Goal: Information Seeking & Learning: Check status

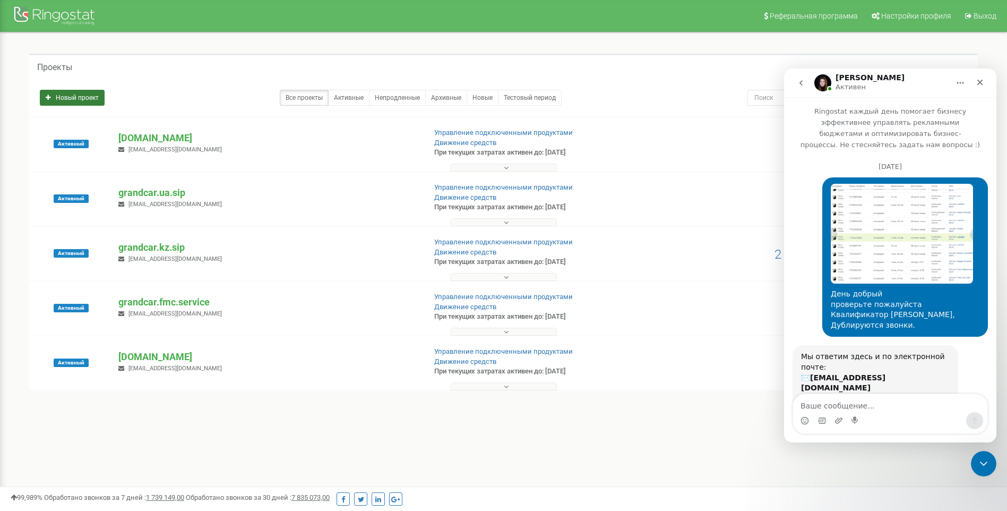
scroll to position [2, 0]
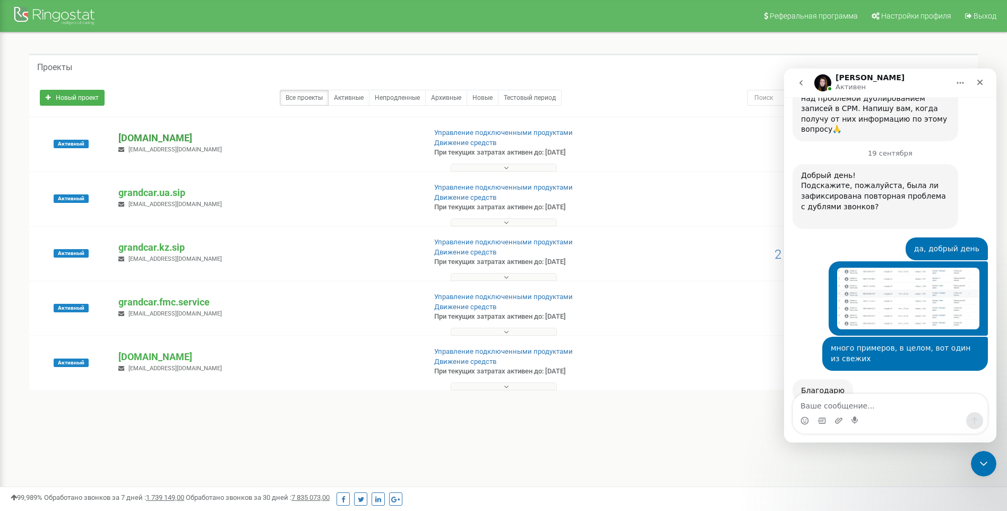
click at [170, 138] on p "[DOMAIN_NAME]" at bounding box center [267, 138] width 298 height 14
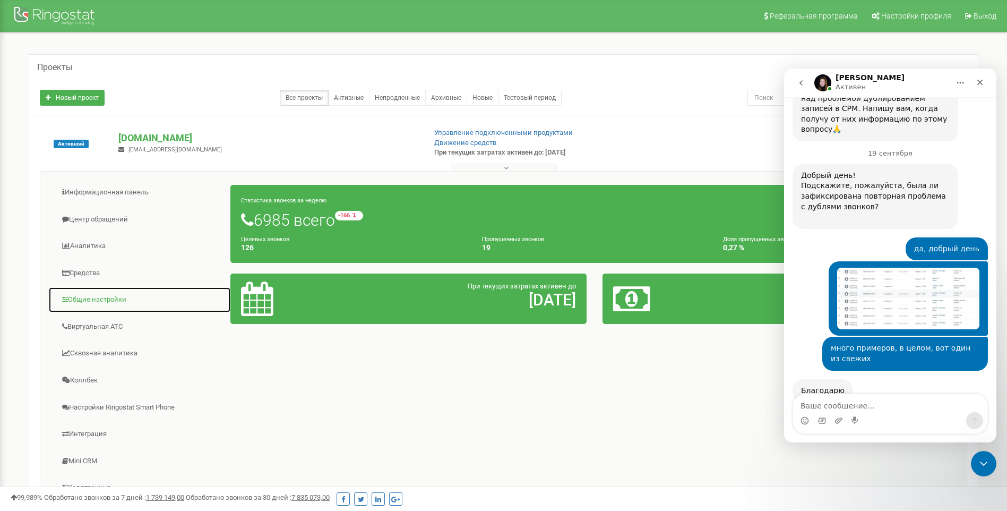
click at [98, 301] on link "Общие настройки" at bounding box center [139, 300] width 183 height 26
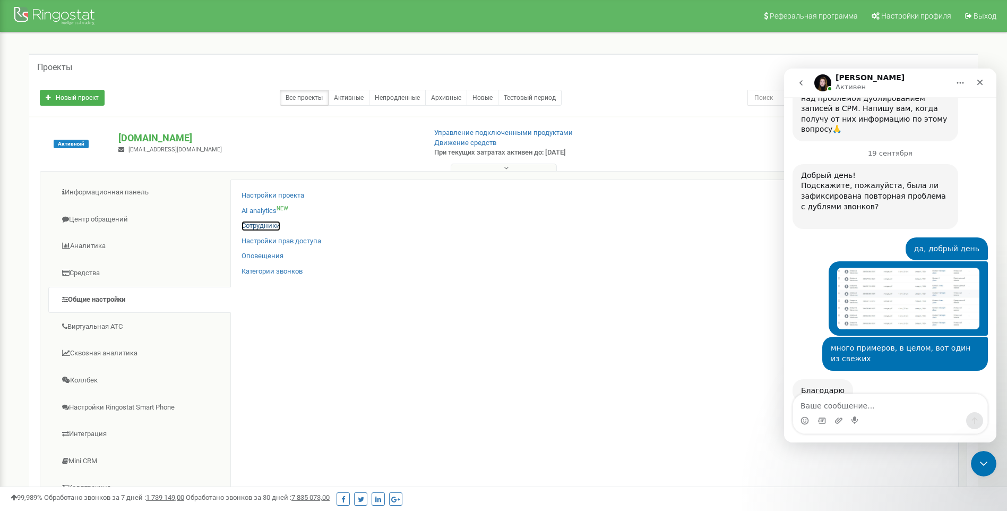
click at [258, 226] on link "Сотрудники" at bounding box center [261, 226] width 39 height 10
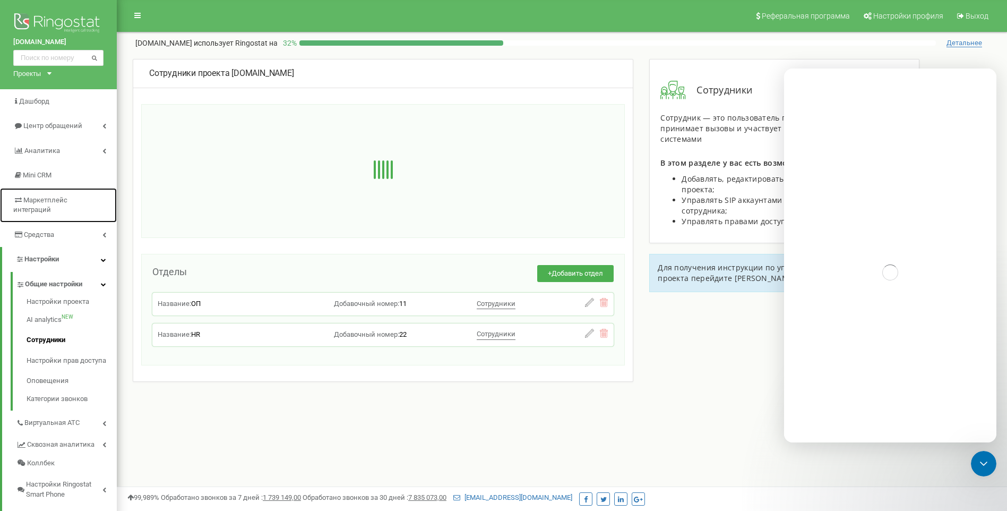
click at [58, 201] on span "Маркетплейс интеграций" at bounding box center [40, 205] width 54 height 18
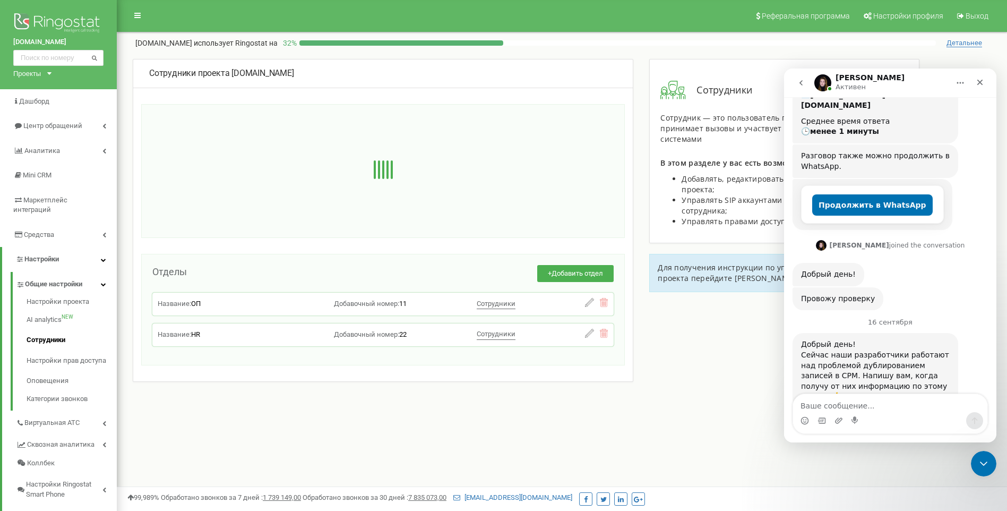
scroll to position [523, 0]
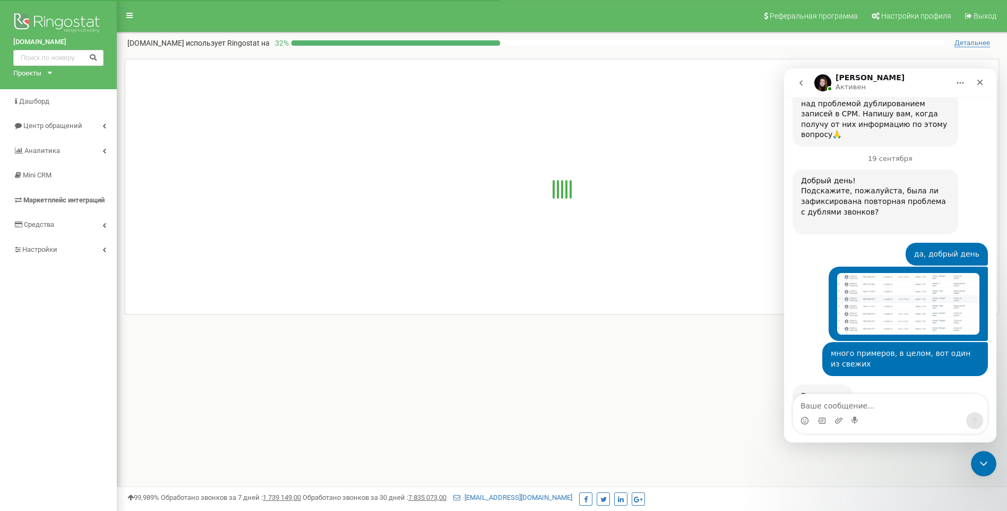
scroll to position [548, 0]
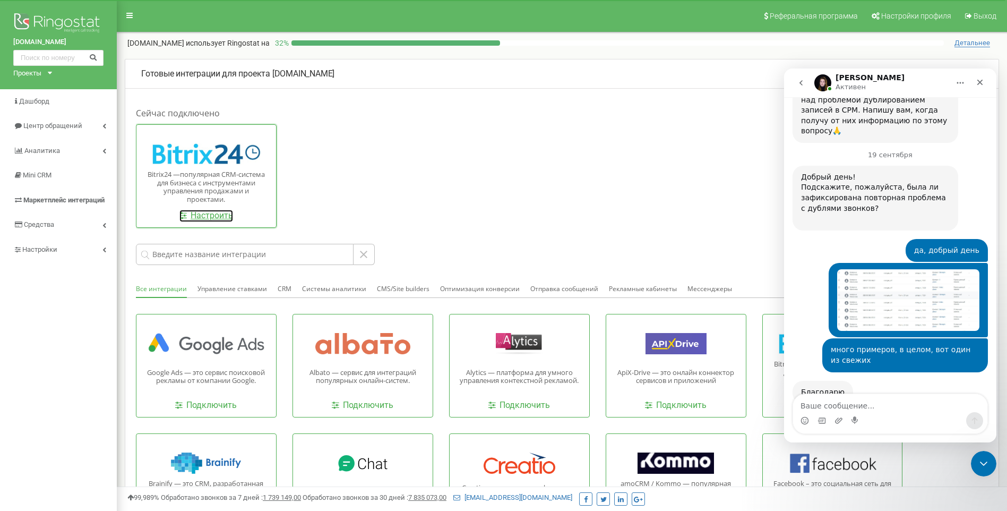
click at [226, 217] on link "Настроить" at bounding box center [206, 216] width 54 height 12
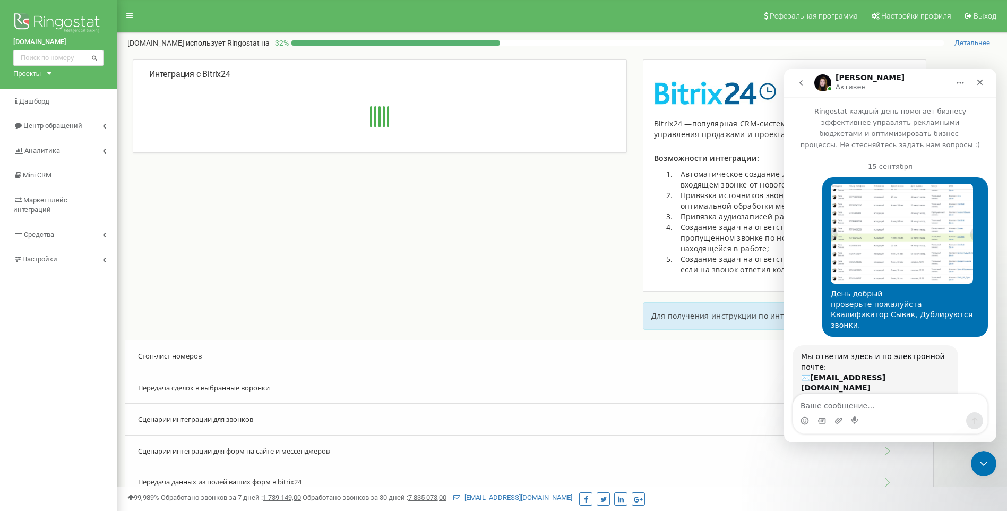
type input "https://grand-car.bitrix24.eu/rest/493484/tq687hgg0v8ripx7/"
type input "https://grand-car.bitrix24.eu"
type input "493484"
type input "tq687hgg0v8ripx7"
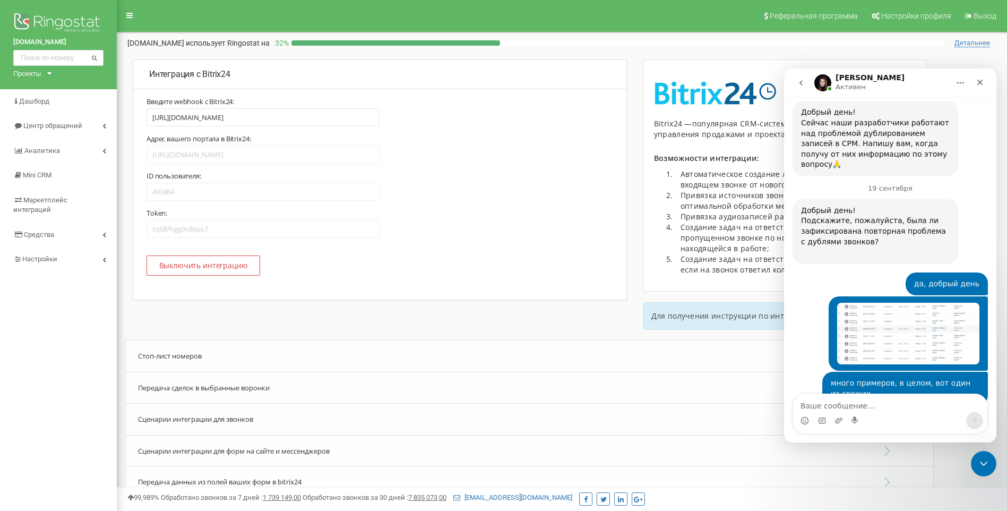
scroll to position [548, 0]
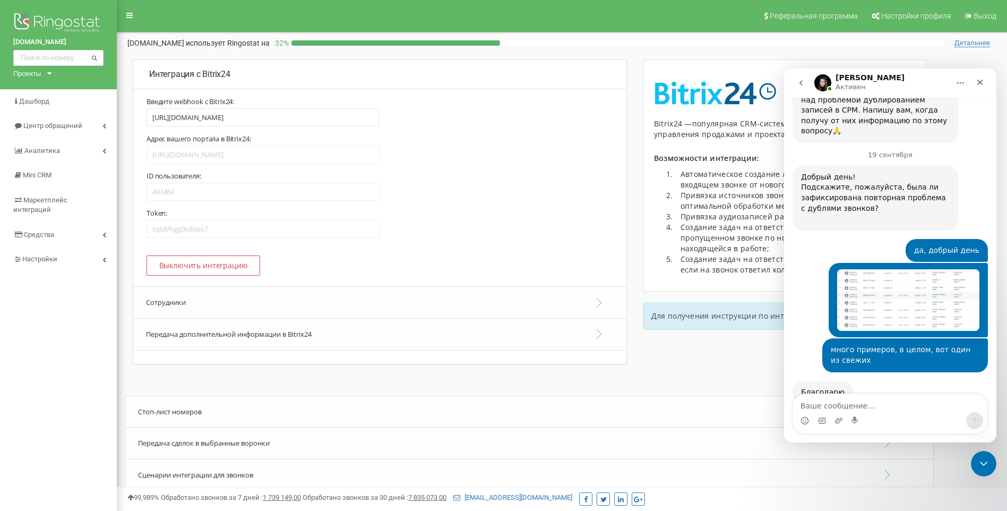
click at [174, 297] on button "Сотрудники" at bounding box center [379, 302] width 493 height 32
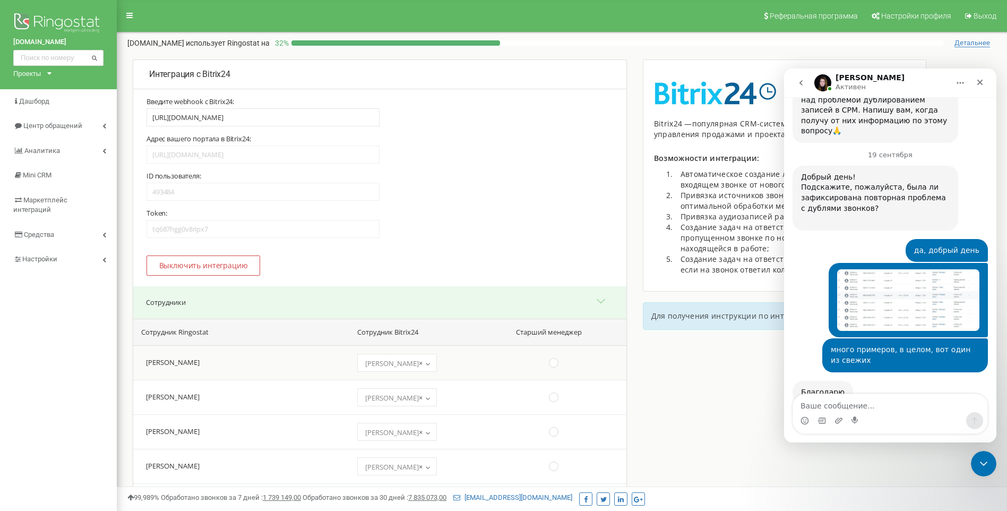
scroll to position [5458, 0]
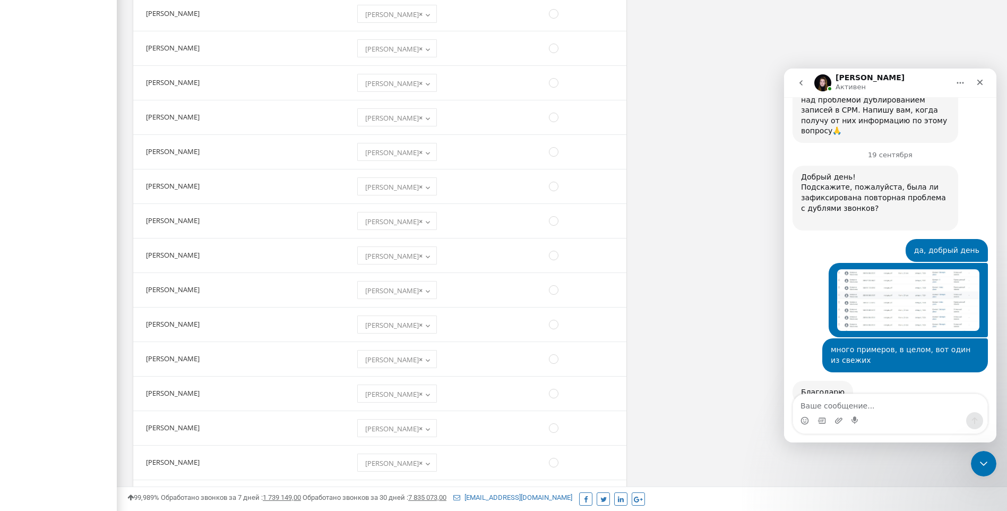
click at [800, 89] on button "go back" at bounding box center [801, 83] width 20 height 20
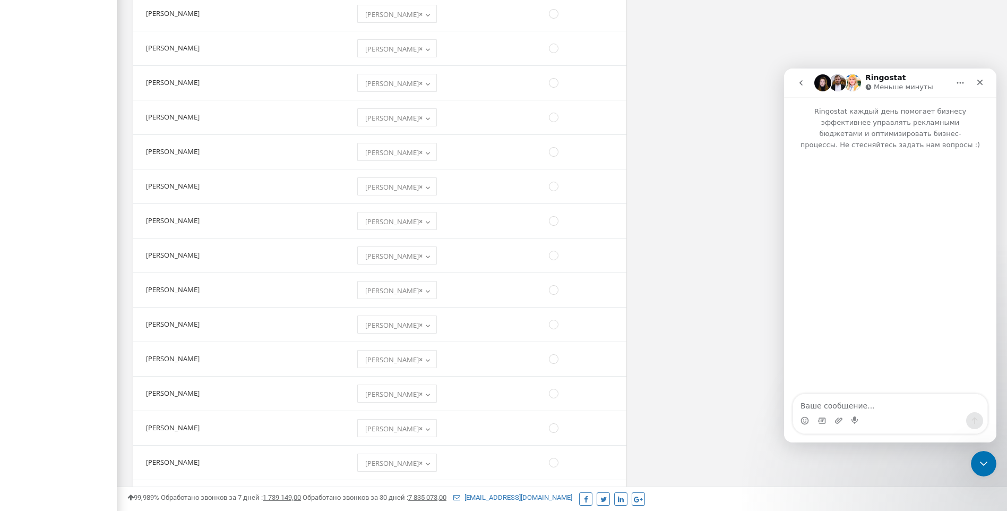
scroll to position [0, 0]
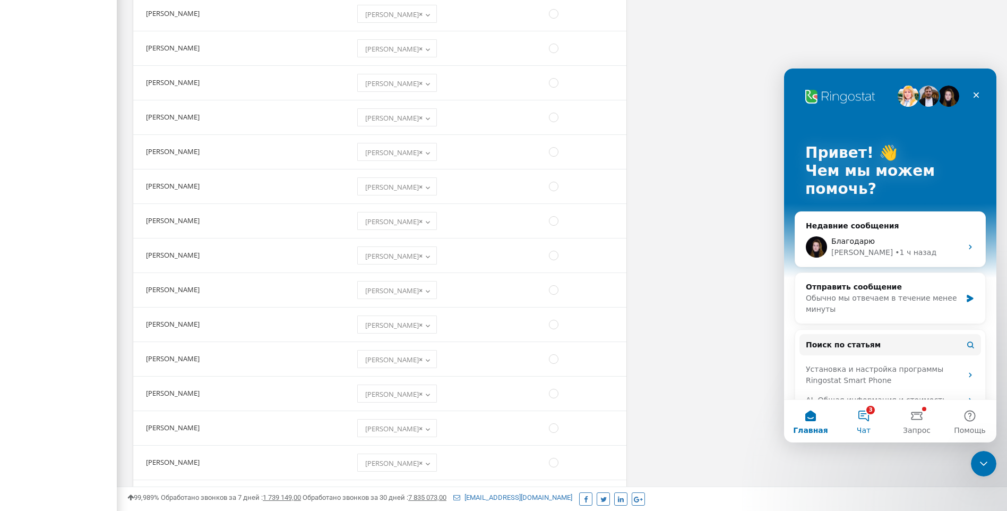
click at [868, 423] on button "3 Чат" at bounding box center [863, 421] width 53 height 42
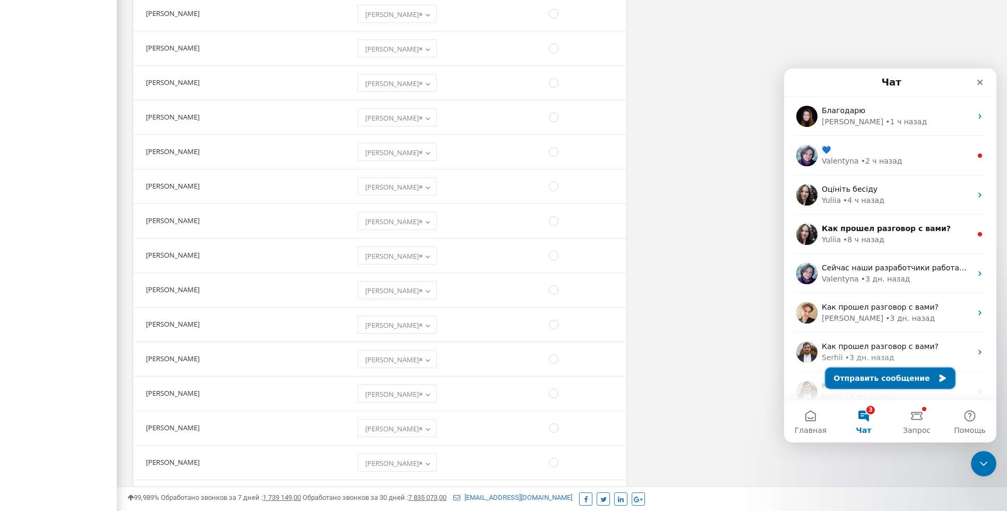
click at [882, 383] on button "Отправить сообщение" at bounding box center [891, 377] width 130 height 21
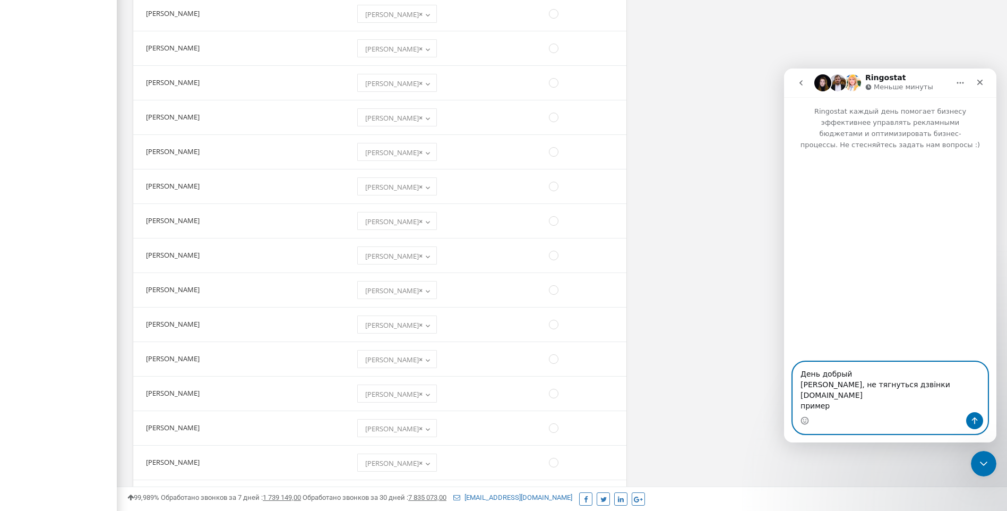
paste textarea "380 96 756 9907"
type textarea "День добрый Віталій Широков, не тягнуться дзвінки фмс.ком пример 380 96 756 9907"
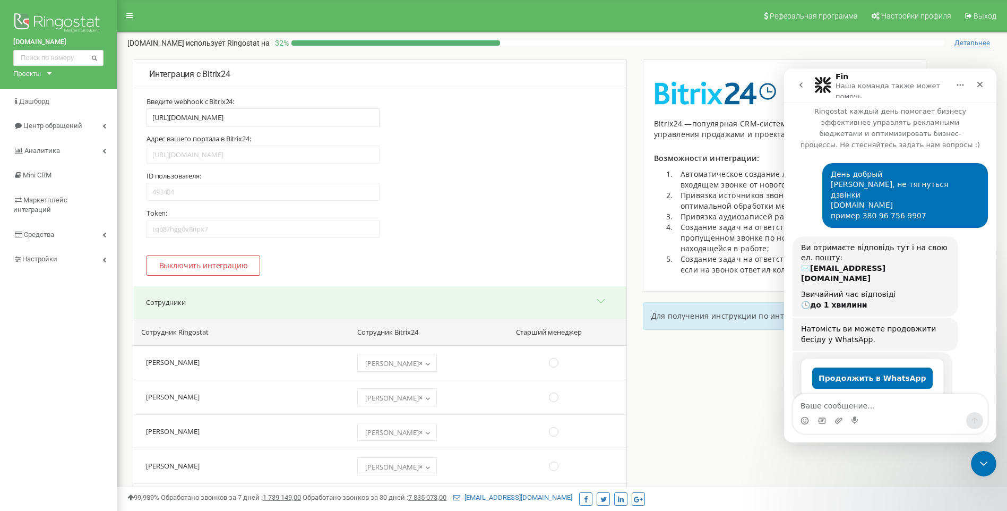
click at [38, 73] on div "Проекты" at bounding box center [27, 74] width 28 height 10
click at [51, 119] on link "grandcar.ua.sip" at bounding box center [49, 120] width 58 height 8
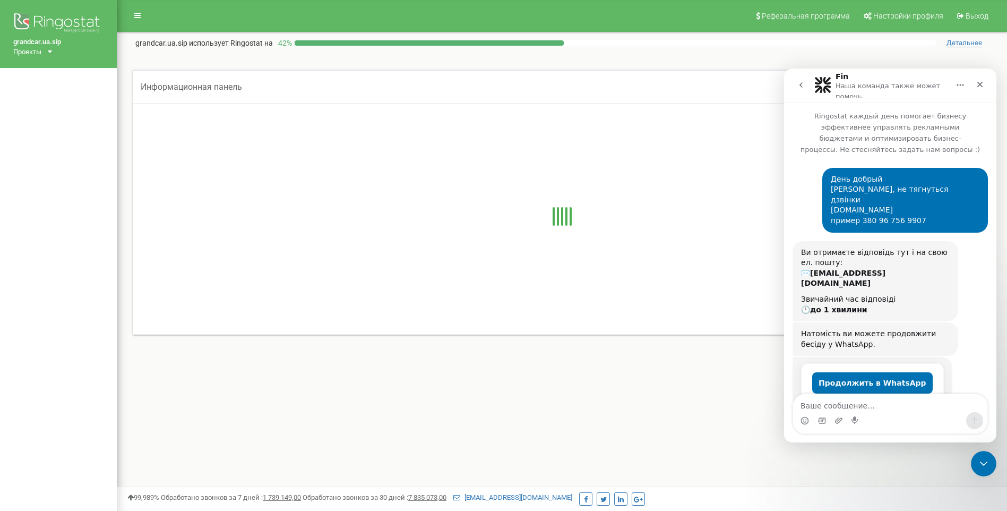
scroll to position [5, 0]
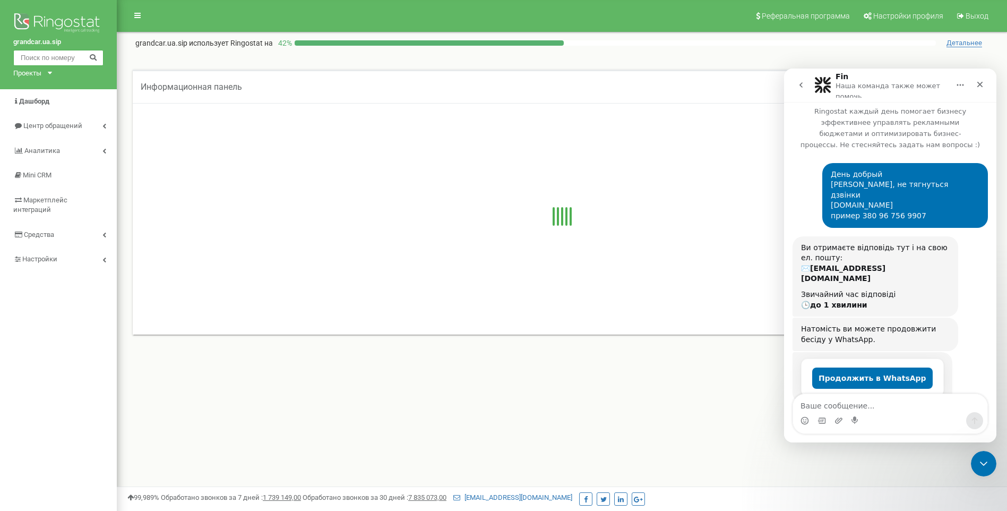
click at [54, 62] on input "text" at bounding box center [58, 58] width 90 height 16
paste input "380 93 887 7937"
type input "380 93 887 7937"
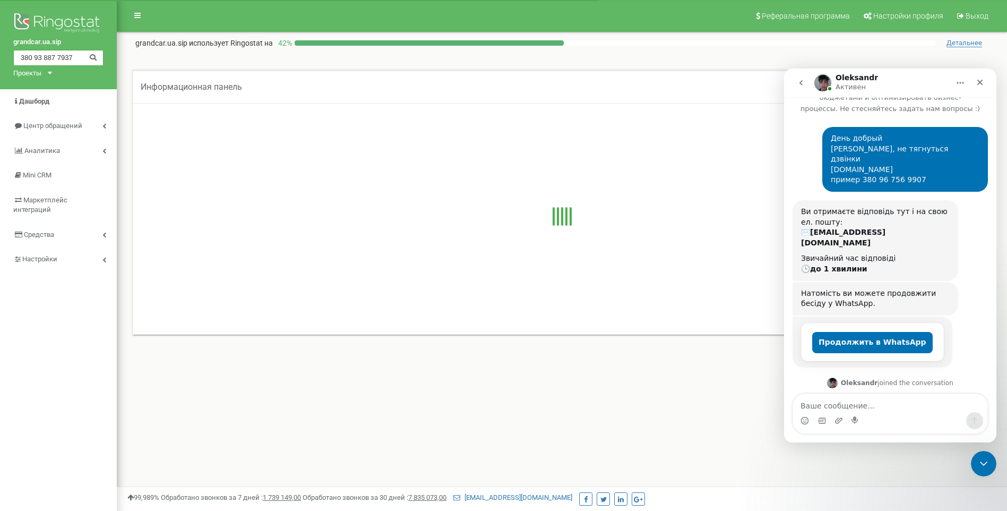
scroll to position [66, 0]
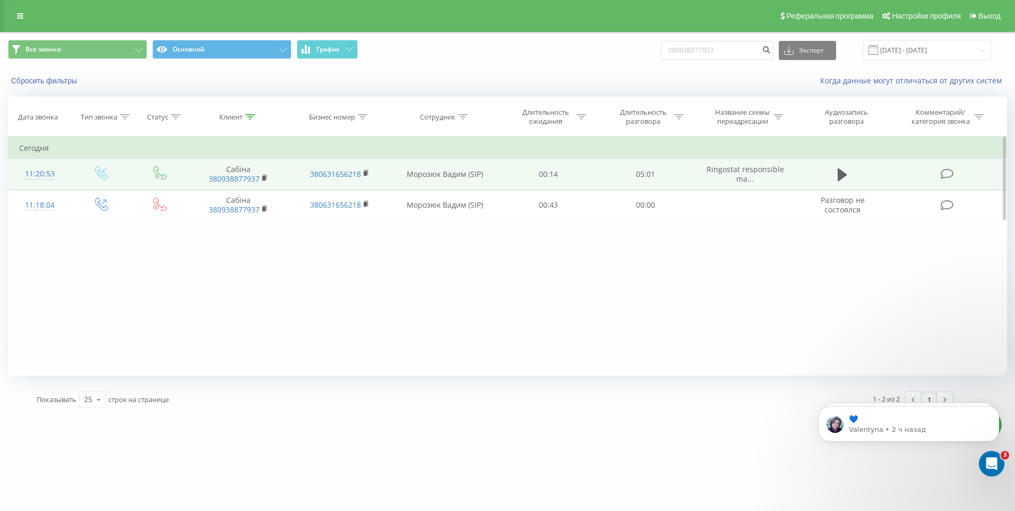
click at [54, 174] on div "11:20:53" at bounding box center [39, 174] width 41 height 21
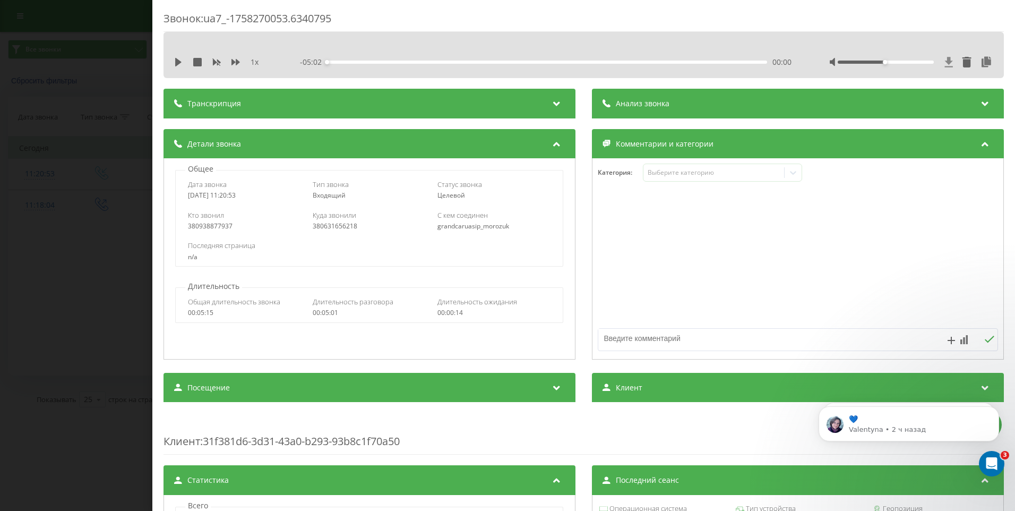
click at [945, 61] on icon at bounding box center [949, 62] width 9 height 11
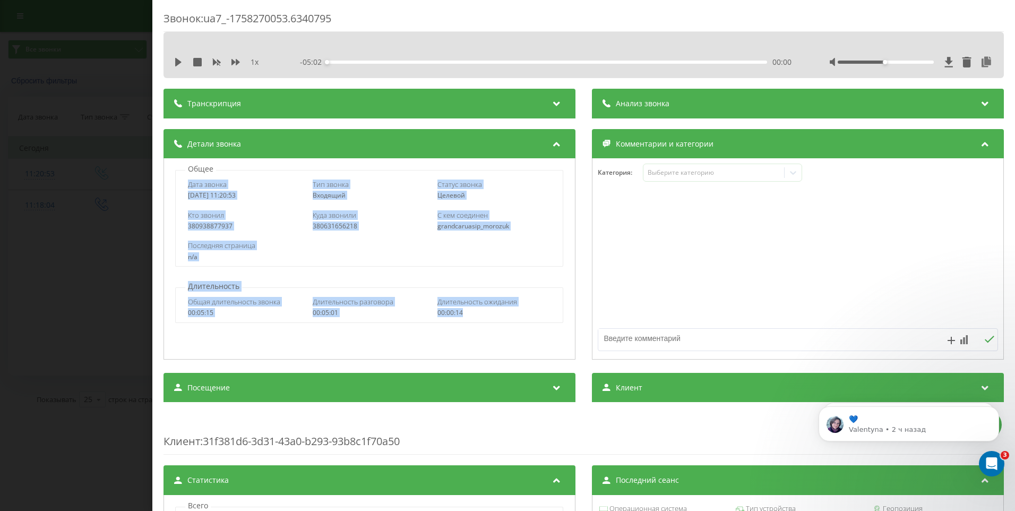
drag, startPoint x: 469, startPoint y: 313, endPoint x: 184, endPoint y: 183, distance: 313.7
click at [184, 183] on div "Общее Дата звонка [DATE] 11:20:53 Тип звонка Входящий Статус звонка Целевой Кто…" at bounding box center [370, 258] width 412 height 201
copy div "Дата звонка [DATE] 11:20:53 Тип звонка Входящий Статус звонка Целевой Кто звони…"
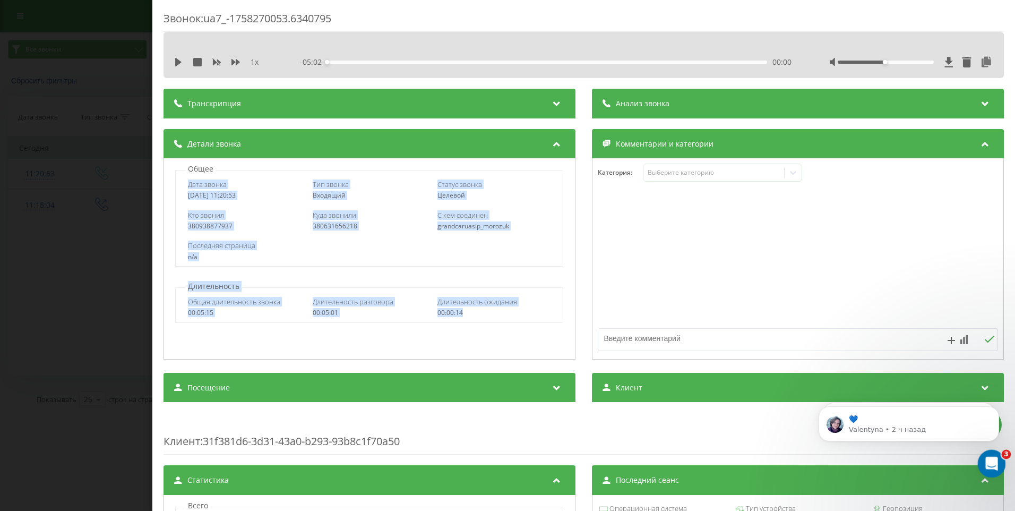
click at [998, 467] on div "Открыть службу сообщений Intercom" at bounding box center [990, 461] width 35 height 35
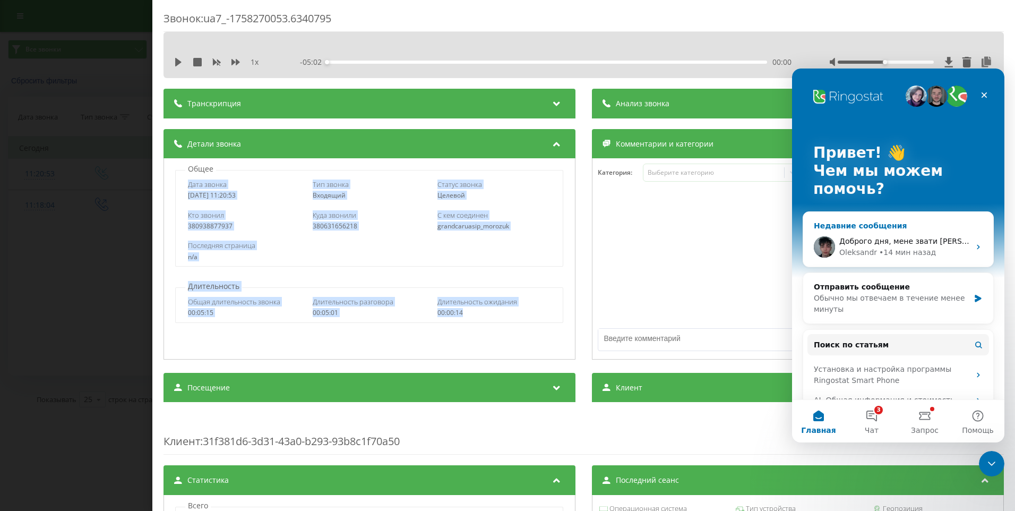
click at [870, 241] on span "Доброго дня, мене звати [PERSON_NAME]! Перевіряю, та відпишу вам по готовності" at bounding box center [1005, 241] width 330 height 8
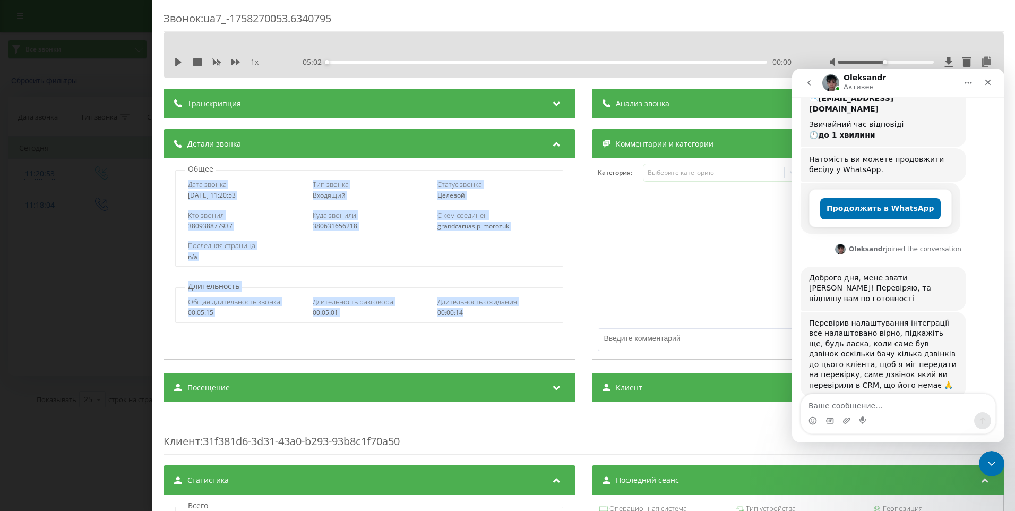
scroll to position [142, 0]
